Goal: Task Accomplishment & Management: Use online tool/utility

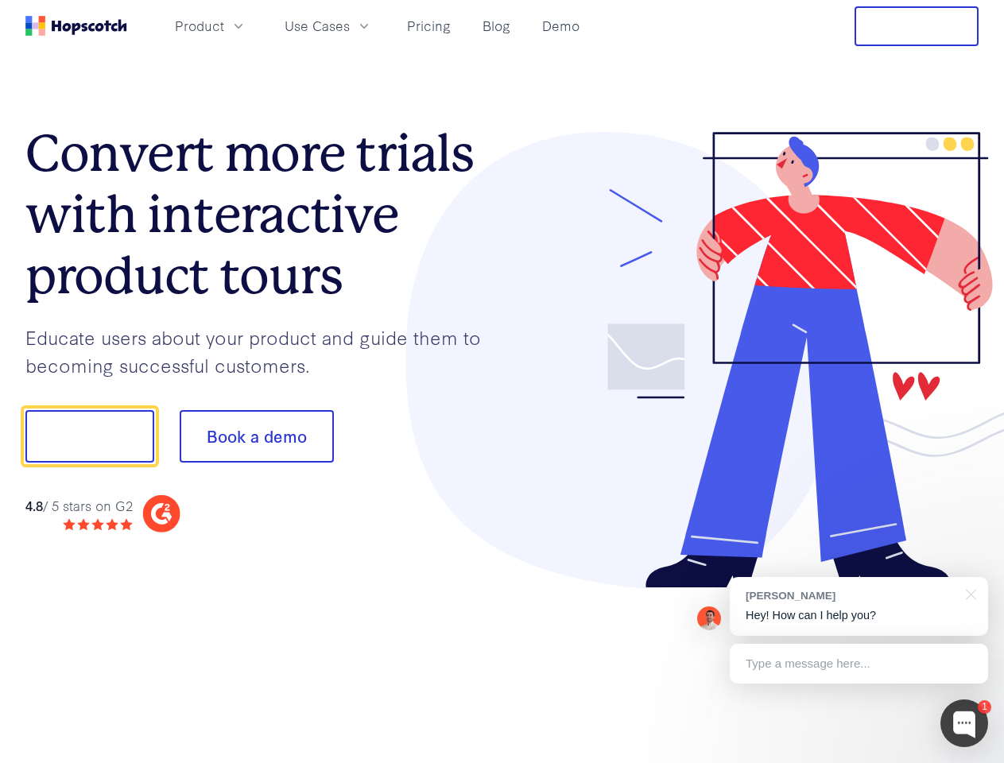
click at [502, 382] on div at bounding box center [740, 360] width 477 height 457
click at [224, 25] on span "Product" at bounding box center [199, 26] width 49 height 20
click at [350, 25] on span "Use Cases" at bounding box center [317, 26] width 65 height 20
click at [917, 26] on button "Free Trial" at bounding box center [917, 26] width 124 height 40
click at [89, 436] on button "Show me!" at bounding box center [89, 436] width 129 height 52
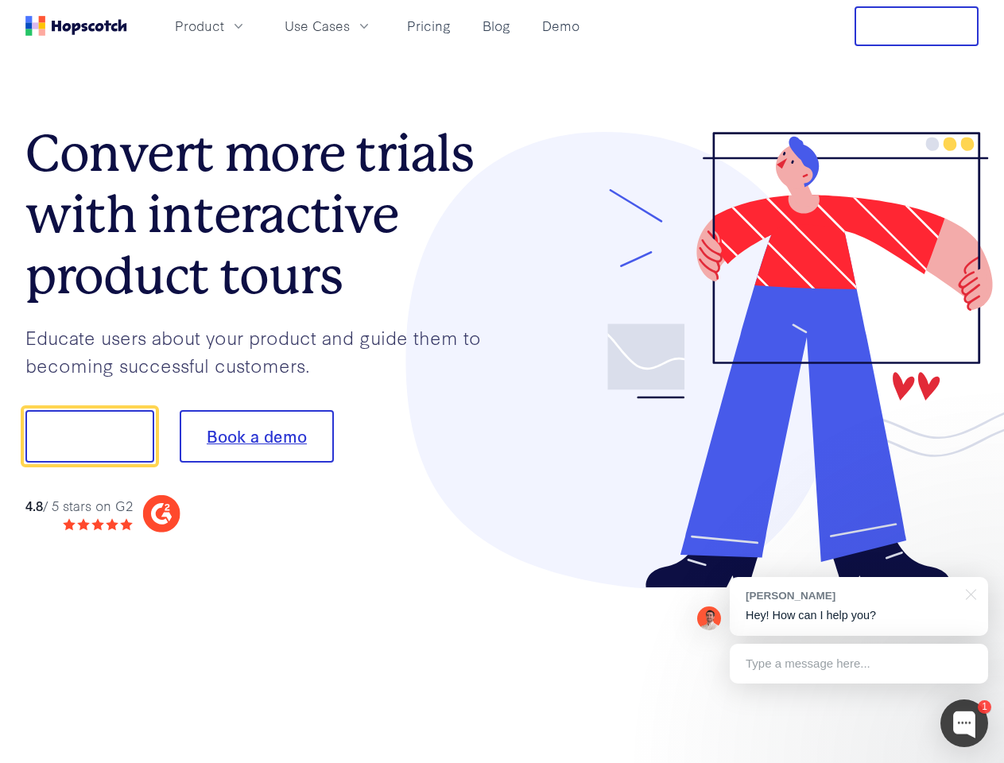
click at [256, 436] on button "Book a demo" at bounding box center [257, 436] width 154 height 52
click at [964, 723] on div at bounding box center [964, 724] width 48 height 48
click at [859, 607] on div "[PERSON_NAME] Hey! How can I help you?" at bounding box center [859, 606] width 258 height 59
click at [968, 593] on div at bounding box center [839, 540] width 298 height 317
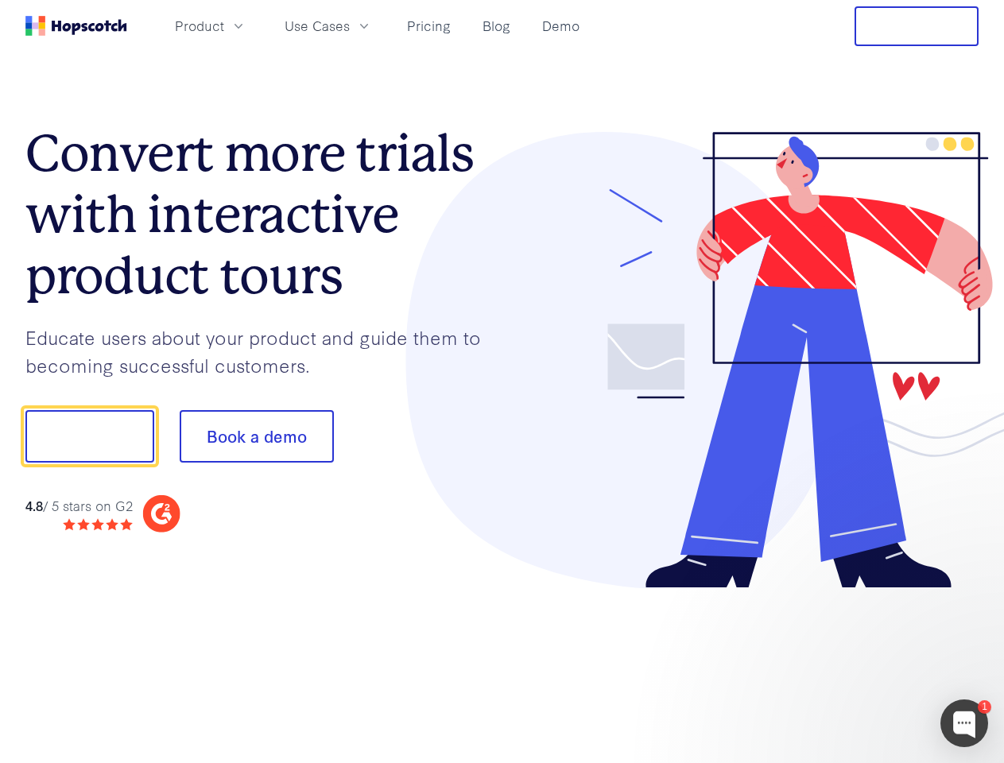
click at [859, 664] on div at bounding box center [839, 540] width 298 height 317
